Goal: Information Seeking & Learning: Learn about a topic

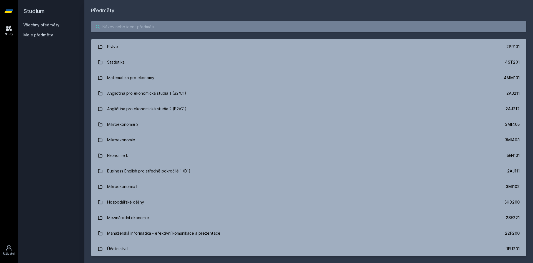
click at [349, 31] on input "search" at bounding box center [308, 26] width 435 height 11
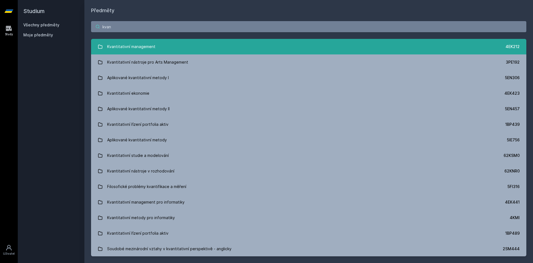
type input "kvan"
click at [335, 47] on link "Kvantitativní management 4EK212" at bounding box center [308, 47] width 435 height 16
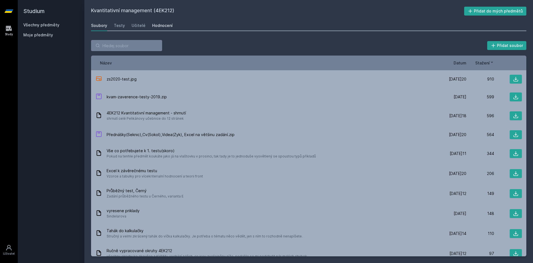
click at [155, 24] on div "Hodnocení" at bounding box center [162, 26] width 21 height 6
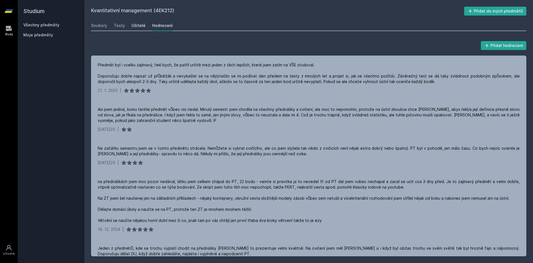
click at [143, 27] on div "Učitelé" at bounding box center [138, 26] width 14 height 6
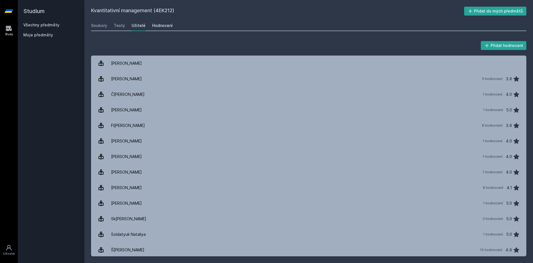
click at [157, 26] on div "Hodnocení" at bounding box center [162, 26] width 21 height 6
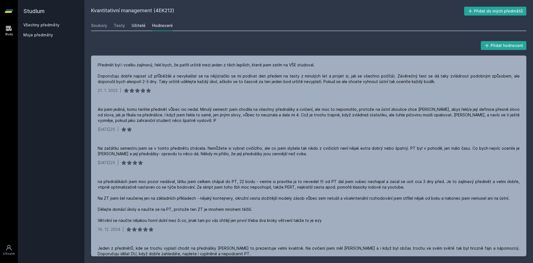
click at [143, 25] on div "Učitelé" at bounding box center [138, 26] width 14 height 6
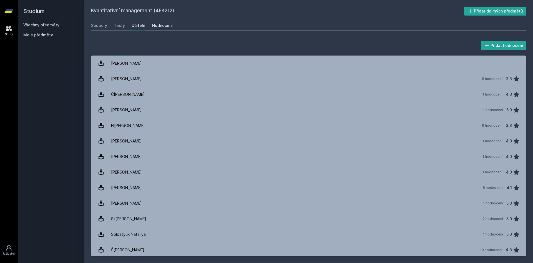
click at [163, 27] on div "Hodnocení" at bounding box center [162, 26] width 21 height 6
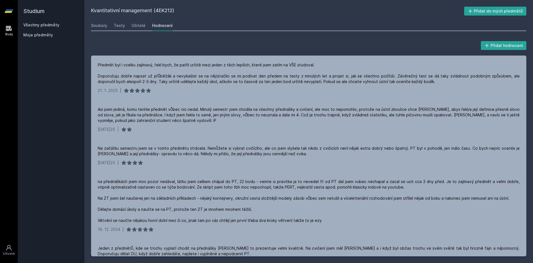
click at [32, 23] on link "Všechny předměty" at bounding box center [41, 24] width 36 height 5
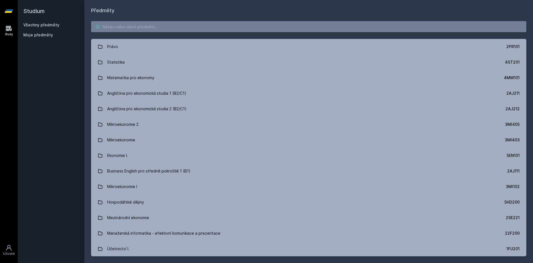
click at [178, 27] on input "search" at bounding box center [308, 26] width 435 height 11
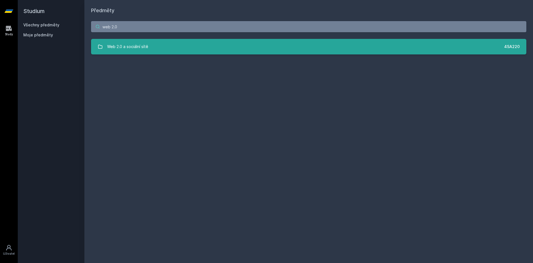
type input "web 2.0"
click at [177, 47] on link "Web 2.0 a sociální sítě 4SA220" at bounding box center [308, 47] width 435 height 16
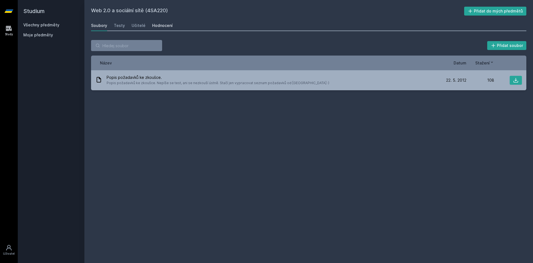
click at [165, 28] on div "Hodnocení" at bounding box center [162, 26] width 21 height 6
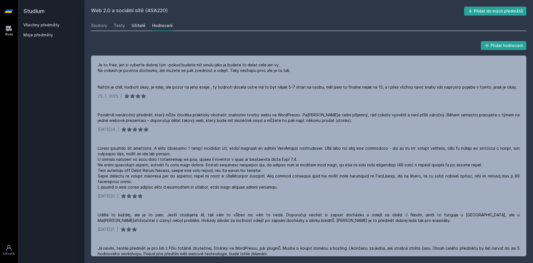
click at [135, 24] on div "Učitelé" at bounding box center [138, 26] width 14 height 6
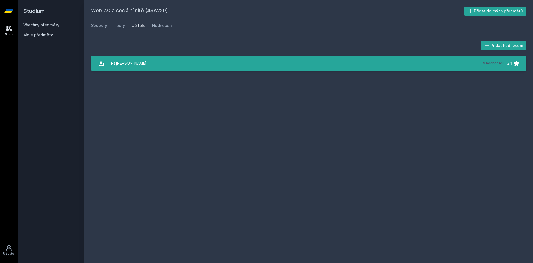
click at [131, 67] on div "Pa[PERSON_NAME]" at bounding box center [129, 63] width 36 height 11
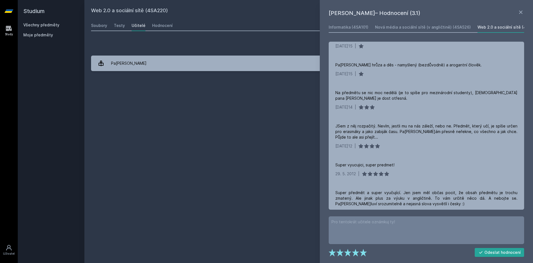
scroll to position [143, 0]
click at [518, 12] on icon at bounding box center [520, 12] width 7 height 7
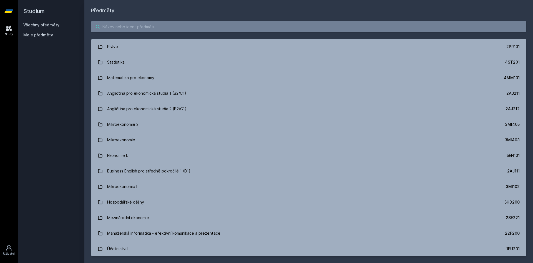
click at [256, 28] on input "search" at bounding box center [308, 26] width 435 height 11
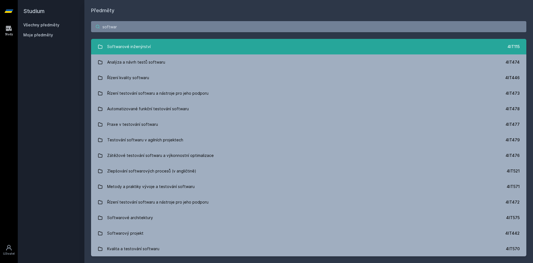
type input "softwar"
click at [201, 48] on link "Softwarové inženýrství 4IT115" at bounding box center [308, 47] width 435 height 16
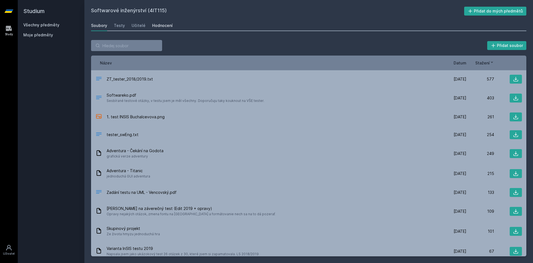
click at [162, 26] on div "Hodnocení" at bounding box center [162, 26] width 21 height 6
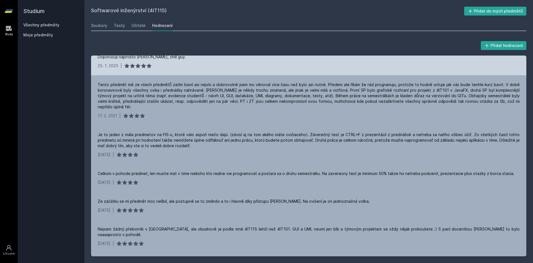
scroll to position [100, 0]
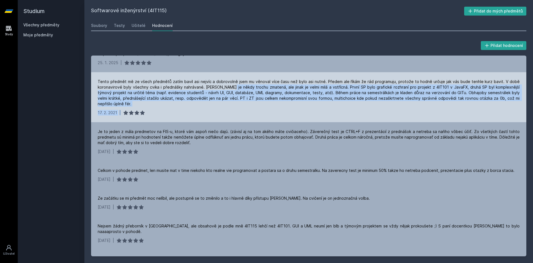
drag, startPoint x: 213, startPoint y: 119, endPoint x: 231, endPoint y: 99, distance: 27.3
click at [231, 98] on div "Tento předmět mě ze všech předmětů zatím bavil asi nejvíc a dobrovolně jsem mu …" at bounding box center [308, 97] width 435 height 50
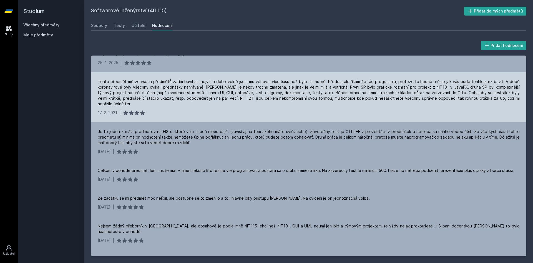
click at [231, 99] on div "Tento předmět mě ze všech předmětů zatím bavil asi nejvíc a dobrovolně jsem mu …" at bounding box center [309, 93] width 422 height 28
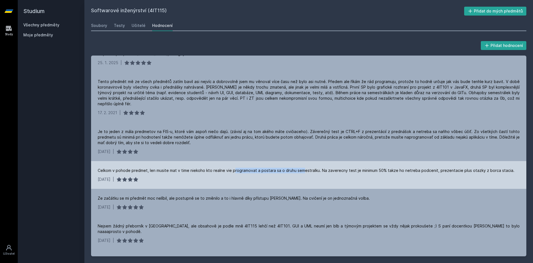
drag, startPoint x: 233, startPoint y: 181, endPoint x: 302, endPoint y: 181, distance: 68.8
click at [302, 173] on div "Celkom v pohode predmet, len musite mat v time niekoho kto realne vie programov…" at bounding box center [306, 171] width 416 height 6
drag, startPoint x: 302, startPoint y: 181, endPoint x: 153, endPoint y: 183, distance: 148.1
click at [153, 173] on div "Celkom v pohode predmet, len musite mat v time niekoho kto realne vie programov…" at bounding box center [306, 171] width 416 height 6
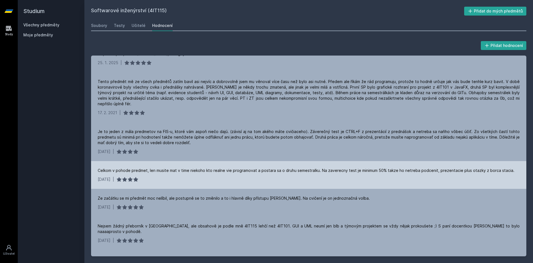
click at [153, 173] on div "Celkom v pohode predmet, len musite mat v time niekoho kto realne vie programov…" at bounding box center [306, 171] width 416 height 6
drag, startPoint x: 153, startPoint y: 183, endPoint x: 461, endPoint y: 178, distance: 307.1
click at [461, 178] on div "Celkom v pohode predmet, len musite mat v time niekoho kto realne vie programov…" at bounding box center [308, 175] width 435 height 28
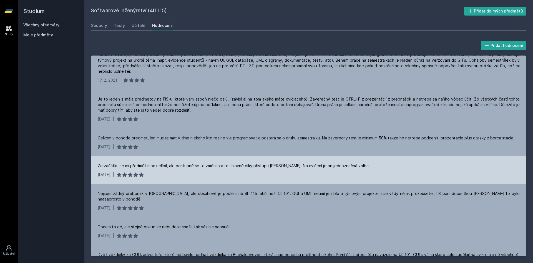
scroll to position [133, 0]
drag, startPoint x: 356, startPoint y: 180, endPoint x: 100, endPoint y: 177, distance: 256.3
click at [100, 177] on div "Ze začátku se mi předmět moc nelíbil, ale postupně se to změnilo a to i hlavně …" at bounding box center [308, 169] width 435 height 28
click at [100, 168] on div "Ze začátku se mi předmět moc nelíbil, ale postupně se to změnilo a to i hlavně …" at bounding box center [234, 165] width 272 height 6
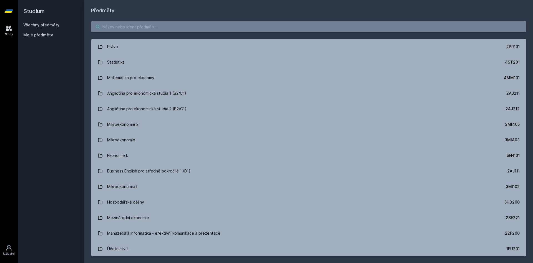
click at [319, 22] on input "search" at bounding box center [308, 26] width 435 height 11
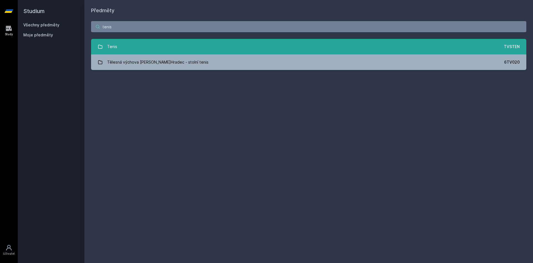
type input "tenis"
click at [262, 47] on link "Tenis TVSTEN" at bounding box center [308, 47] width 435 height 16
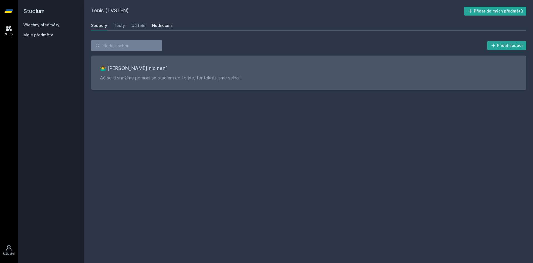
drag, startPoint x: 164, startPoint y: 27, endPoint x: 159, endPoint y: 27, distance: 4.7
click at [164, 27] on div "Hodnocení" at bounding box center [162, 26] width 21 height 6
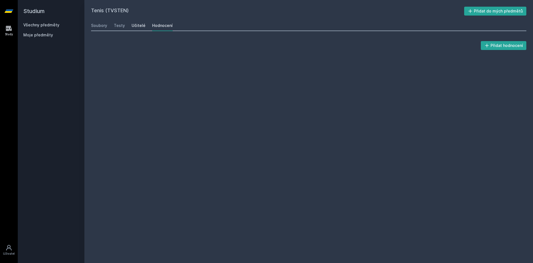
click at [142, 27] on div "Učitelé" at bounding box center [138, 26] width 14 height 6
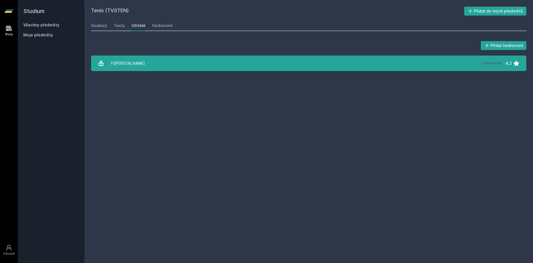
click at [149, 60] on link "Fiala Radek 6 hodnocení 4.2" at bounding box center [308, 63] width 435 height 16
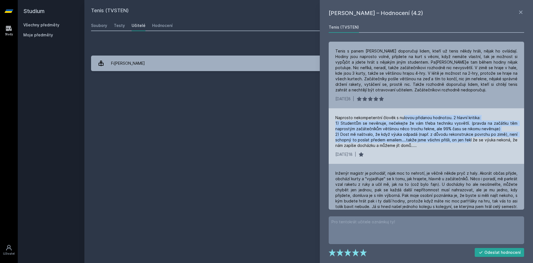
drag, startPoint x: 402, startPoint y: 118, endPoint x: 470, endPoint y: 139, distance: 71.4
click at [470, 139] on div "Naprosto nekompetentní člověk s nulovou přidanou hodnotou. 2 hlavní kritika: 1)…" at bounding box center [426, 131] width 182 height 33
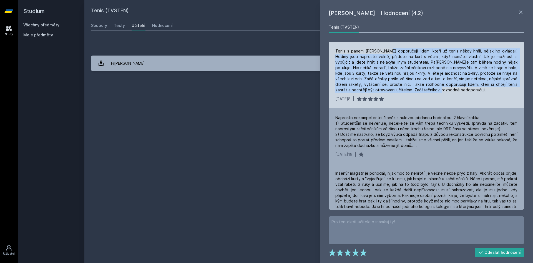
drag, startPoint x: 402, startPoint y: 89, endPoint x: 386, endPoint y: 54, distance: 39.0
click at [386, 54] on div "Tenis s panem Fialou doporučuji lidem, kteří už tenis někdy hráli, nějak ho ovl…" at bounding box center [426, 70] width 182 height 44
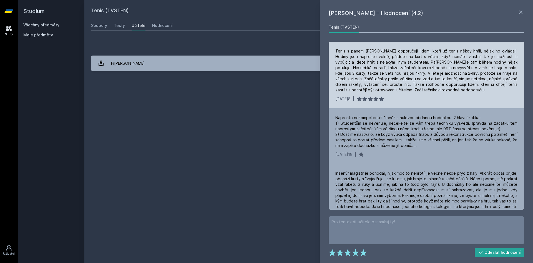
click at [386, 54] on div "Tenis s panem Fialou doporučuji lidem, kteří už tenis někdy hráli, nějak ho ovl…" at bounding box center [426, 70] width 182 height 44
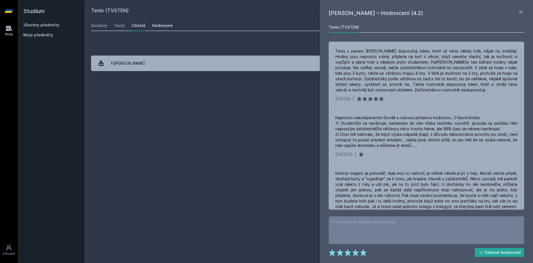
click at [156, 24] on div "Hodnocení" at bounding box center [162, 26] width 21 height 6
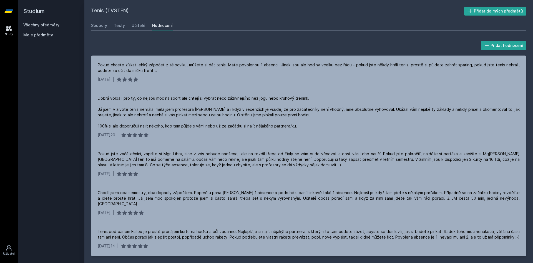
click at [54, 25] on link "Všechny předměty" at bounding box center [41, 24] width 36 height 5
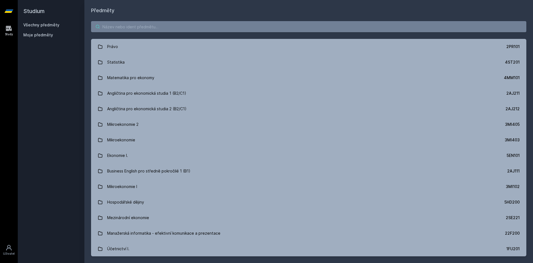
click at [132, 24] on input "search" at bounding box center [308, 26] width 435 height 11
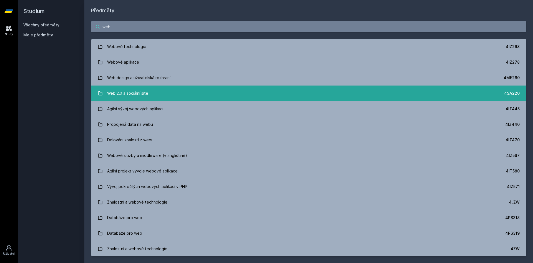
type input "web"
click at [151, 94] on link "Web 2.0 a sociální sítě 4SA220" at bounding box center [308, 93] width 435 height 16
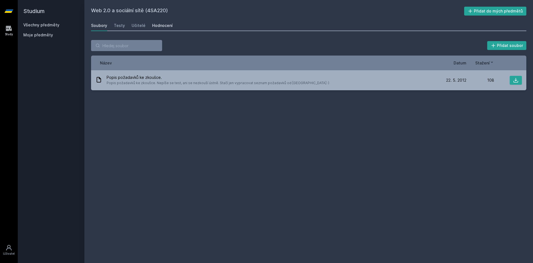
click at [161, 26] on div "Hodnocení" at bounding box center [162, 26] width 21 height 6
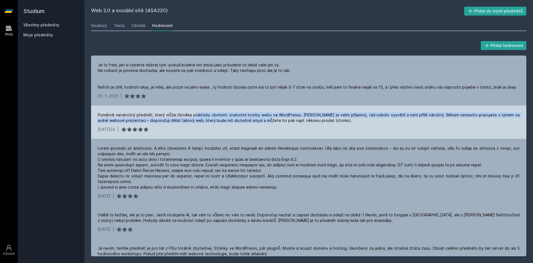
drag, startPoint x: 194, startPoint y: 115, endPoint x: 256, endPoint y: 120, distance: 62.0
click at [256, 120] on div "Poměrně nenáročný předmět, který může člověka prakticky obohatit znalostmi tvor…" at bounding box center [309, 117] width 422 height 11
drag, startPoint x: 256, startPoint y: 120, endPoint x: 234, endPoint y: 117, distance: 21.5
click at [234, 117] on div "Poměrně nenáročný předmět, který může člověka prakticky obohatit znalostmi tvor…" at bounding box center [309, 117] width 422 height 11
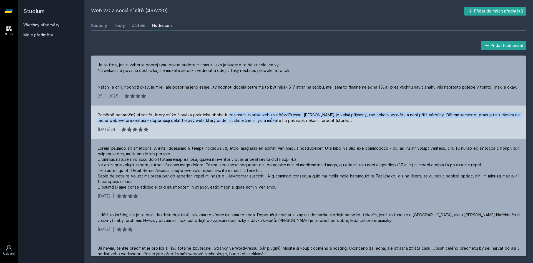
click at [234, 117] on div "Poměrně nenáročný předmět, který může člověka prakticky obohatit znalostmi tvor…" at bounding box center [309, 117] width 422 height 11
drag, startPoint x: 234, startPoint y: 117, endPoint x: 267, endPoint y: 122, distance: 32.8
click at [267, 122] on div "Poměrně nenáročný předmět, který může člověka prakticky obohatit znalostmi tvor…" at bounding box center [309, 117] width 422 height 11
drag, startPoint x: 262, startPoint y: 122, endPoint x: 232, endPoint y: 117, distance: 30.3
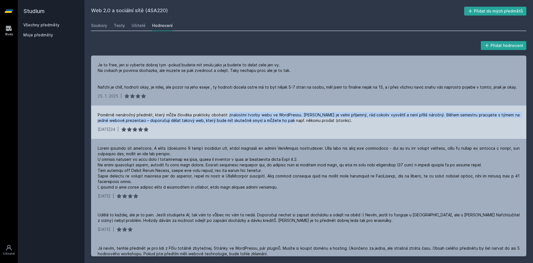
click at [232, 117] on div "Poměrně nenáročný předmět, který může člověka prakticky obohatit znalostmi tvor…" at bounding box center [309, 117] width 422 height 11
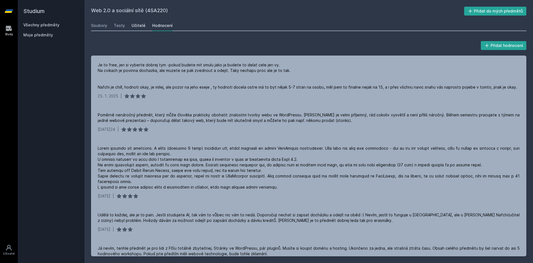
click at [134, 22] on link "Učitelé" at bounding box center [138, 25] width 14 height 11
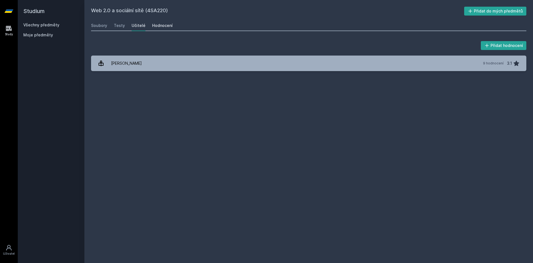
click at [160, 27] on div "Hodnocení" at bounding box center [162, 26] width 21 height 6
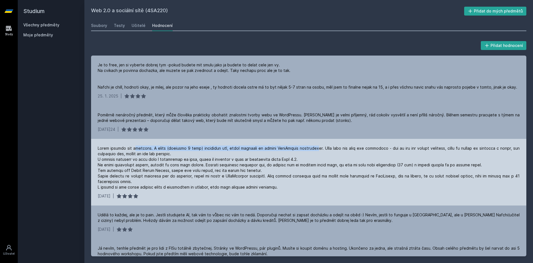
drag, startPoint x: 156, startPoint y: 148, endPoint x: 320, endPoint y: 146, distance: 164.0
click at [320, 146] on div at bounding box center [309, 167] width 422 height 44
drag, startPoint x: 175, startPoint y: 160, endPoint x: 280, endPoint y: 160, distance: 104.6
click at [280, 160] on div at bounding box center [309, 167] width 422 height 44
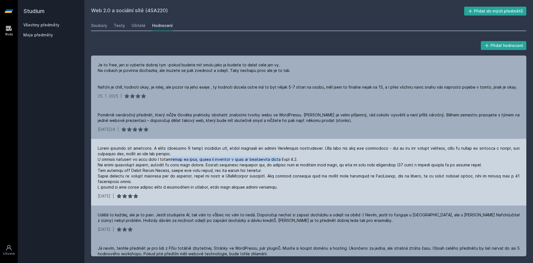
click at [280, 160] on div at bounding box center [309, 167] width 422 height 44
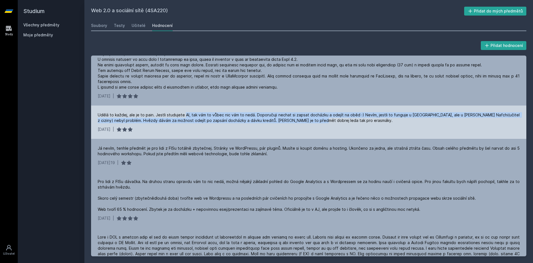
drag, startPoint x: 187, startPoint y: 115, endPoint x: 312, endPoint y: 118, distance: 124.9
click at [312, 118] on div "Udělá to každej, ale je to pain. Jestli studujete AI, tak vám to vůbec nic vám …" at bounding box center [309, 117] width 422 height 11
drag, startPoint x: 186, startPoint y: 115, endPoint x: 313, endPoint y: 124, distance: 128.2
click at [313, 124] on div "Udělá to každej, ale je to pain. Jestli studujete AI, tak vám to vůbec nic vám …" at bounding box center [308, 121] width 435 height 33
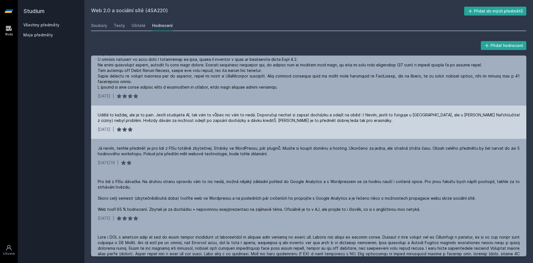
click at [313, 124] on div "Udělá to každej, ale je to pain. Jestli studujete AI, tak vám to vůbec nic vám …" at bounding box center [308, 121] width 435 height 33
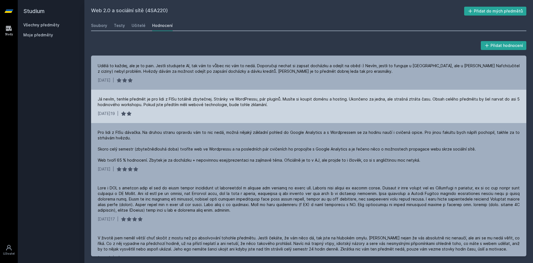
scroll to position [166, 0]
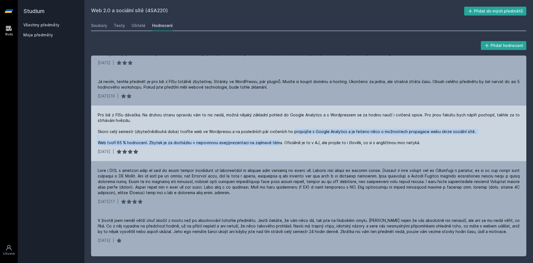
drag, startPoint x: 289, startPoint y: 129, endPoint x: 276, endPoint y: 145, distance: 20.3
click at [276, 145] on div "Pro lidi z FISu dávačka. Na druhou stranu opravdu vám to nic nedá, možná nějaký…" at bounding box center [309, 128] width 422 height 33
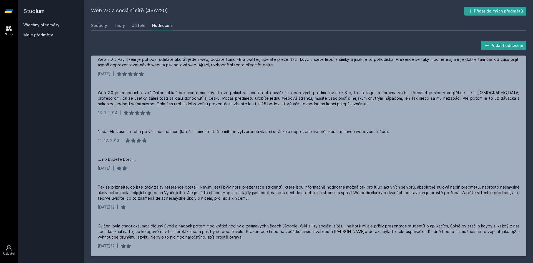
scroll to position [493, 0]
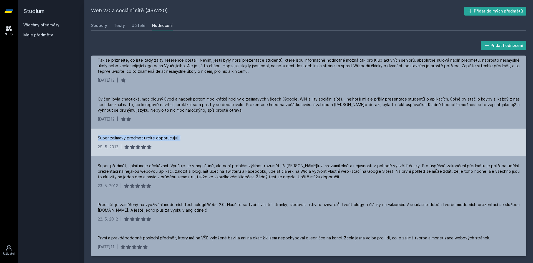
drag, startPoint x: 178, startPoint y: 139, endPoint x: 97, endPoint y: 140, distance: 81.3
click at [97, 140] on div "Super zajimavy predmet urcite doporucuju!!! 29. 5. 2012 |" at bounding box center [308, 142] width 435 height 28
click at [97, 139] on div "Super zajimavy predmet urcite doporucuju!!! 29. 5. 2012 |" at bounding box center [308, 142] width 435 height 28
drag, startPoint x: 97, startPoint y: 139, endPoint x: 173, endPoint y: 138, distance: 76.3
click at [173, 138] on div "Super zajimavy predmet urcite doporucuju!!! 29. 5. 2012 |" at bounding box center [308, 142] width 435 height 28
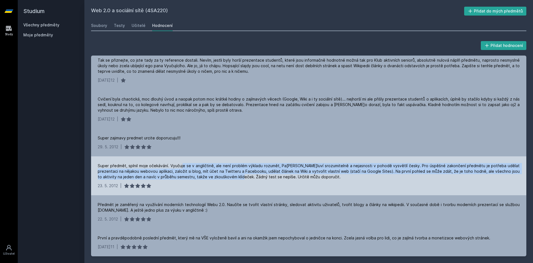
drag, startPoint x: 182, startPoint y: 164, endPoint x: 215, endPoint y: 176, distance: 35.1
click at [215, 176] on div "Super předmět, splnil moje očekávání. Vyučuje se v angličtině, ale není problém…" at bounding box center [309, 171] width 422 height 17
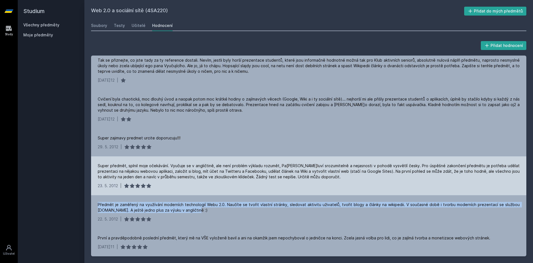
drag, startPoint x: 209, startPoint y: 214, endPoint x: 215, endPoint y: 191, distance: 22.9
click at [215, 191] on div "Je to free, jen si vyberte dobrej tym -pokud budete mit smulu jako ja budete to…" at bounding box center [308, 155] width 435 height 201
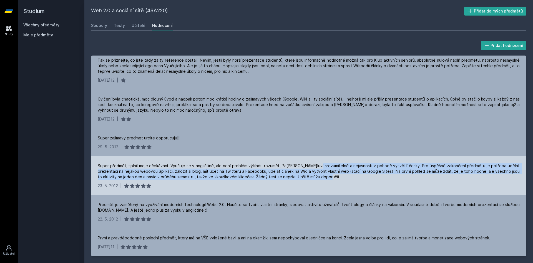
drag, startPoint x: 307, startPoint y: 179, endPoint x: 313, endPoint y: 162, distance: 18.0
click at [313, 162] on div "Super předmět, splnil moje očekávání. Vyučuje se v angličtině, ale není problém…" at bounding box center [308, 175] width 435 height 39
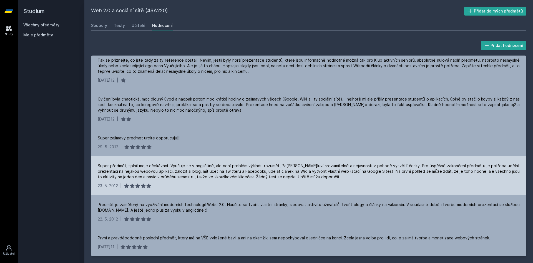
click at [313, 162] on div "Super předmět, splnil moje očekávání. Vyučuje se v angličtině, ale není problém…" at bounding box center [308, 175] width 435 height 39
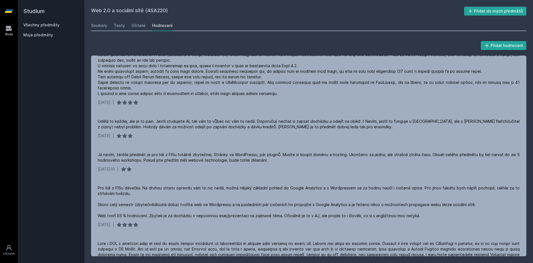
scroll to position [0, 0]
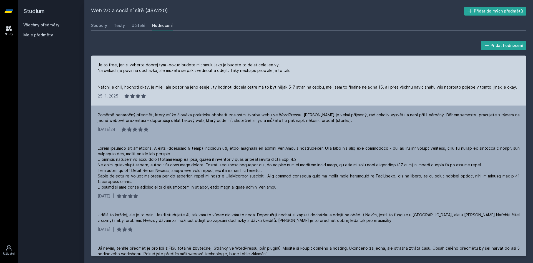
drag, startPoint x: 348, startPoint y: 124, endPoint x: 352, endPoint y: 103, distance: 20.6
click at [352, 103] on div "Je to free, jen si vyberte dobrej tym -pokud budete mit smulu jako ja budete to…" at bounding box center [308, 155] width 435 height 201
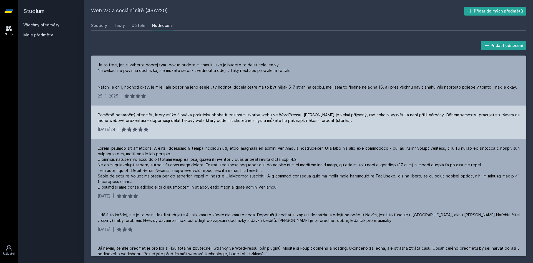
click at [379, 116] on div "Poměrně nenáročný předmět, který může člověka prakticky obohatit znalostmi tvor…" at bounding box center [309, 117] width 422 height 11
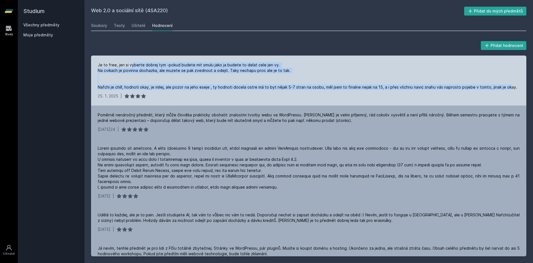
drag, startPoint x: 130, startPoint y: 65, endPoint x: 502, endPoint y: 89, distance: 373.3
click at [502, 89] on div "Je to free, jen si vyberte dobrej tym -pokud budete mit smulu jako ja budete to…" at bounding box center [307, 76] width 419 height 28
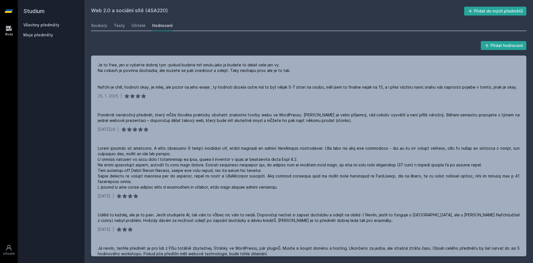
click at [137, 32] on div "Web 2.0 a sociální sítě (4SA220) Přidat do mých předmětů Soubory Testy Učitelé …" at bounding box center [308, 131] width 435 height 249
click at [135, 27] on div "Učitelé" at bounding box center [138, 26] width 14 height 6
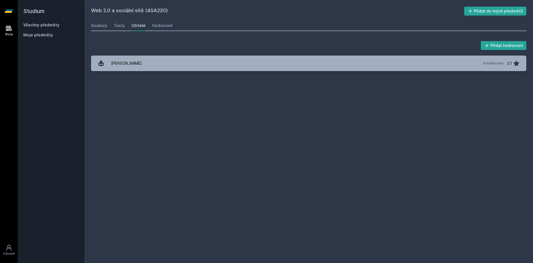
click at [125, 27] on div "Soubory Testy Učitelé Hodnocení" at bounding box center [308, 25] width 435 height 11
click at [117, 27] on div "Testy" at bounding box center [119, 26] width 11 height 6
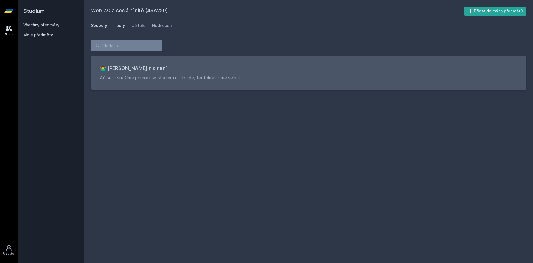
click at [105, 27] on div "Soubory" at bounding box center [99, 26] width 16 height 6
